Goal: Information Seeking & Learning: Learn about a topic

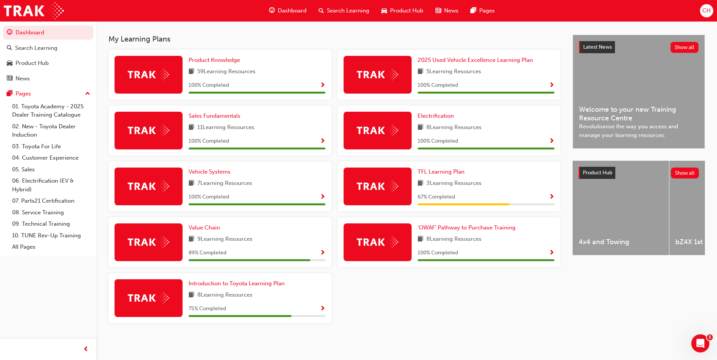
scroll to position [161, 0]
click at [48, 110] on link "01. Toyota Academy - 2025 Dealer Training Catalogue" at bounding box center [51, 111] width 84 height 20
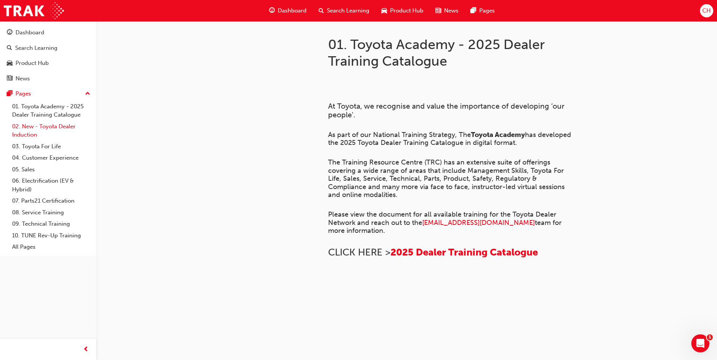
click at [43, 129] on link "02. New - Toyota Dealer Induction" at bounding box center [51, 131] width 84 height 20
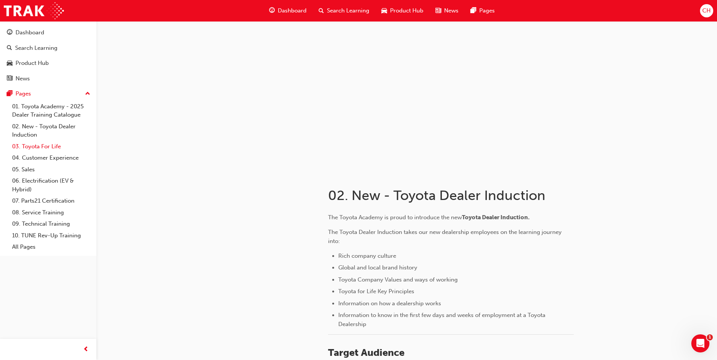
click at [50, 146] on link "03. Toyota For Life" at bounding box center [51, 147] width 84 height 12
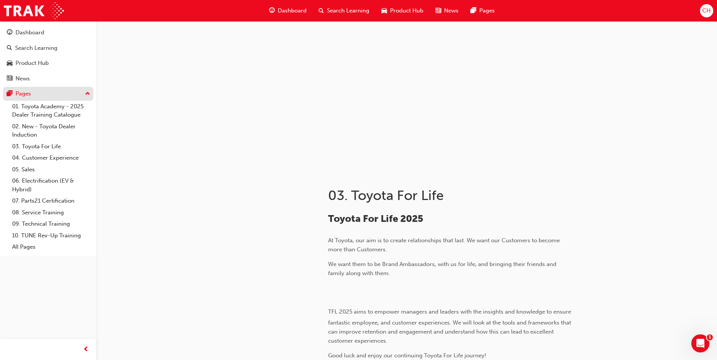
click at [31, 91] on div "Pages" at bounding box center [48, 93] width 83 height 9
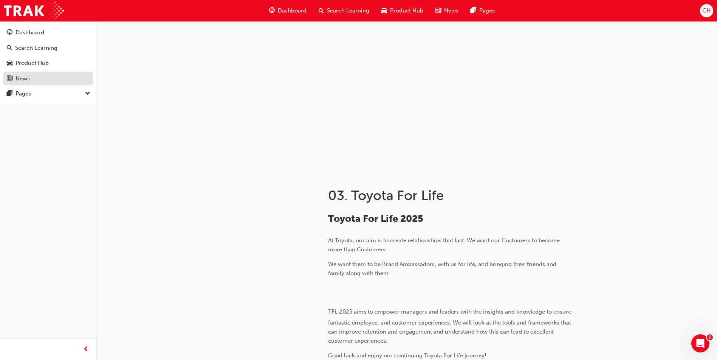
click at [23, 78] on div "News" at bounding box center [22, 78] width 14 height 9
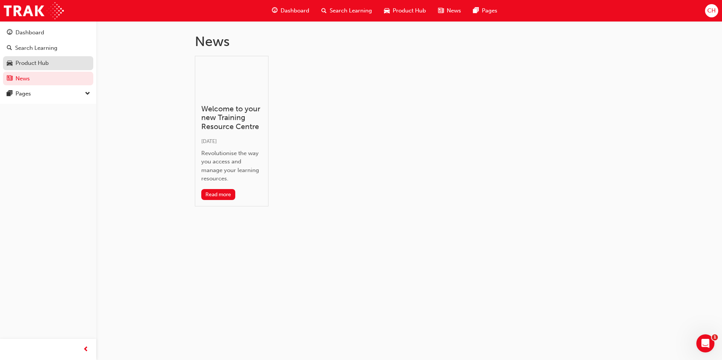
click at [31, 62] on div "Product Hub" at bounding box center [31, 63] width 33 height 9
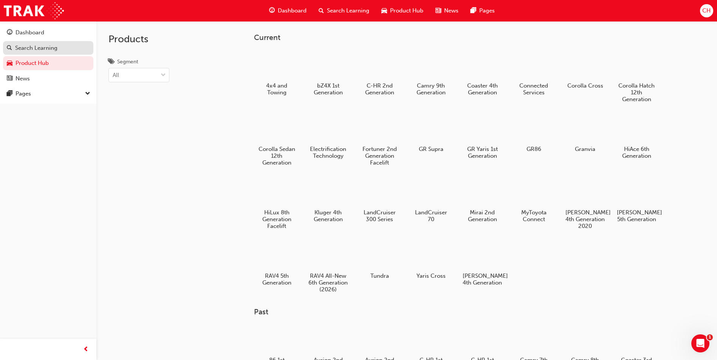
click at [32, 50] on div "Search Learning" at bounding box center [36, 48] width 42 height 9
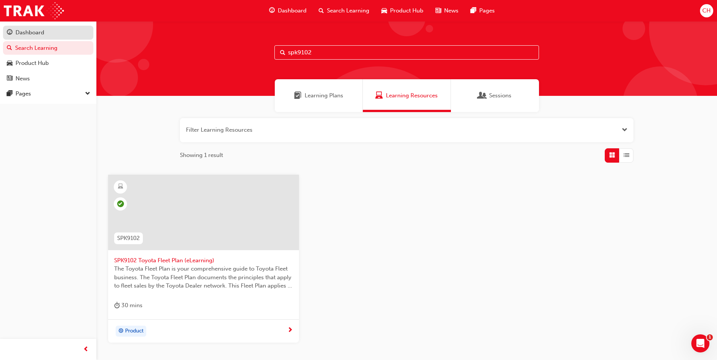
click at [37, 28] on div "Dashboard" at bounding box center [48, 32] width 83 height 9
